Goal: Task Accomplishment & Management: Manage account settings

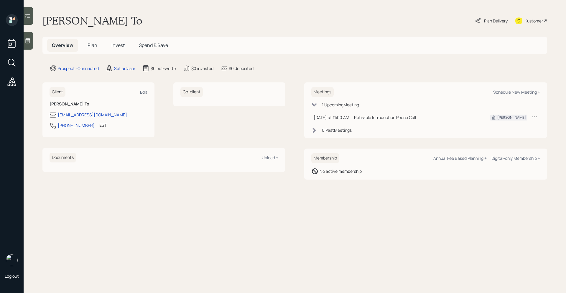
click at [29, 46] on div at bounding box center [28, 41] width 9 height 18
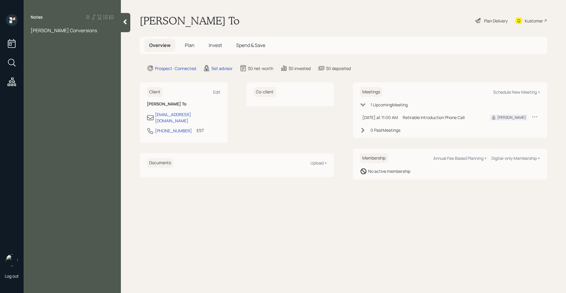
click at [32, 33] on span "[PERSON_NAME] Conversions" at bounding box center [64, 30] width 66 height 6
click at [40, 47] on div at bounding box center [72, 50] width 83 height 6
click at [113, 30] on div "Was thinking about [PERSON_NAME] Conversions" at bounding box center [72, 33] width 83 height 13
click at [46, 58] on div "Notes Was thinking about [PERSON_NAME] Conversions for 401(k)" at bounding box center [72, 149] width 97 height 271
click at [41, 53] on div "Notes Was thinking about [PERSON_NAME] Conversions for 401(k)" at bounding box center [72, 149] width 97 height 271
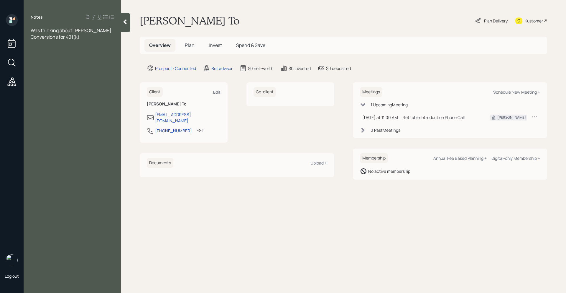
click at [53, 52] on div at bounding box center [72, 50] width 83 height 6
click at [64, 78] on div "SCC - 2,000" at bounding box center [72, 76] width 83 height 6
click at [51, 84] on div at bounding box center [72, 82] width 83 height 6
click at [66, 92] on div at bounding box center [72, 95] width 83 height 6
click at [59, 112] on div "Money" at bounding box center [72, 114] width 83 height 6
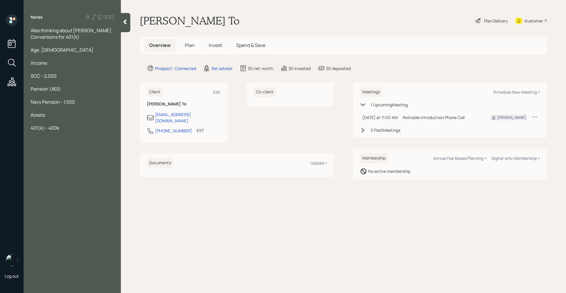
click at [57, 129] on span "401(k) - 400k" at bounding box center [45, 127] width 29 height 6
click at [74, 126] on div "401(k) - 400k" at bounding box center [72, 127] width 83 height 6
click at [56, 53] on div at bounding box center [72, 56] width 83 height 6
click at [55, 51] on div "Age: [DEMOGRAPHIC_DATA]" at bounding box center [72, 50] width 83 height 6
click at [63, 40] on div at bounding box center [72, 43] width 83 height 6
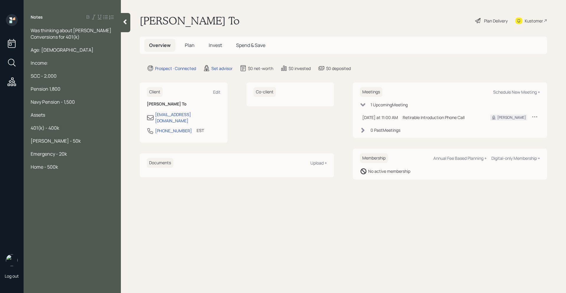
click at [61, 33] on span "Was thinking about [PERSON_NAME] Conversions for 401(k)" at bounding box center [72, 33] width 82 height 13
click at [61, 34] on div "Was thinking about [PERSON_NAME] Conversions for 401(k)" at bounding box center [72, 33] width 83 height 13
click at [61, 50] on div "Age: [DEMOGRAPHIC_DATA]" at bounding box center [72, 50] width 83 height 6
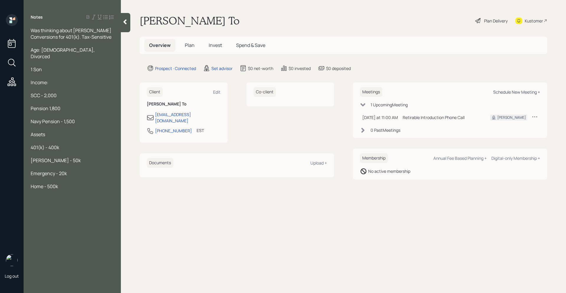
click at [511, 91] on div "Schedule New Meeting +" at bounding box center [516, 92] width 47 height 6
select select "round-[PERSON_NAME]"
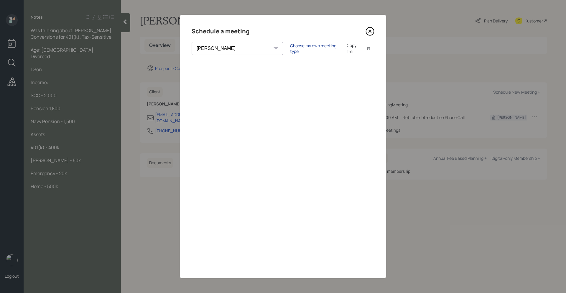
click at [290, 48] on div "Choose my own meeting type" at bounding box center [315, 48] width 50 height 11
click at [374, 34] on icon at bounding box center [370, 31] width 9 height 9
